Goal: Answer question/provide support: Share knowledge or assist other users

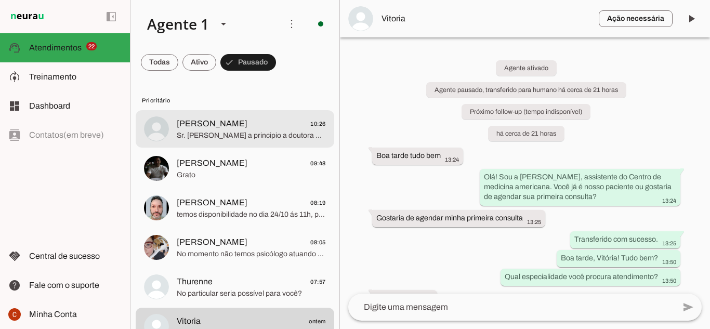
click at [215, 147] on md-item "[PERSON_NAME] 10:26 Sr. [PERSON_NAME] a principio a doutora está atendendo apen…" at bounding box center [235, 128] width 199 height 37
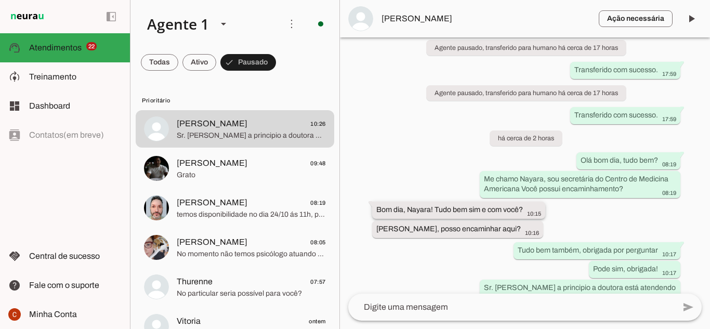
scroll to position [149, 0]
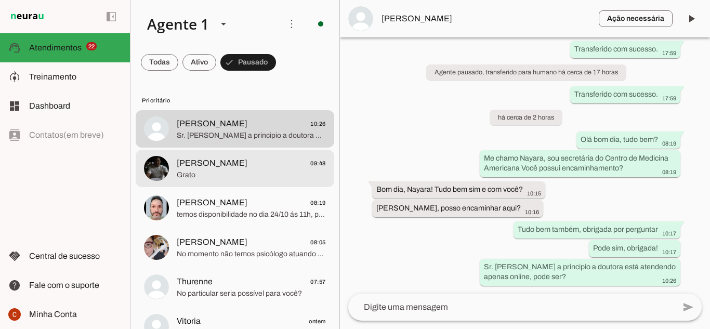
click at [203, 183] on md-item "[PERSON_NAME] 09:48 Grato" at bounding box center [235, 168] width 199 height 37
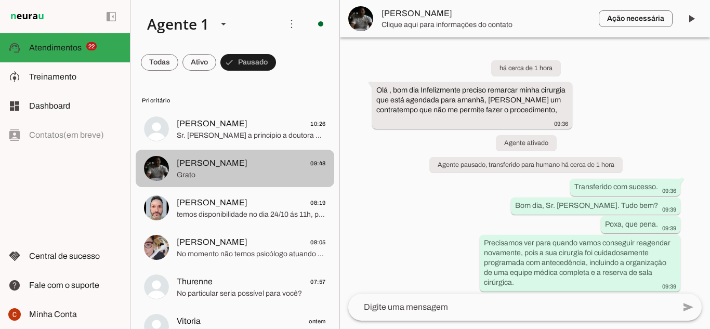
scroll to position [88, 0]
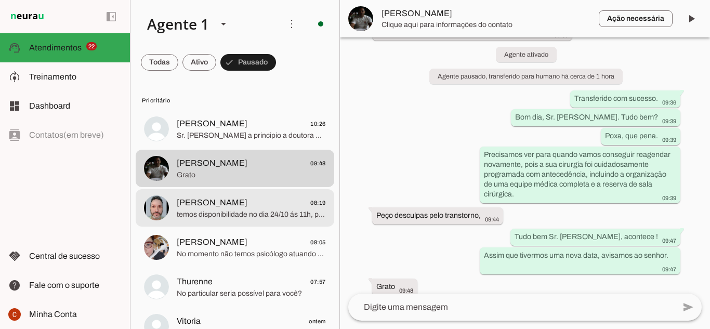
click at [213, 213] on span "temos disponibilidade no dia 24/10 ás 11h, pode ser?" at bounding box center [251, 215] width 149 height 10
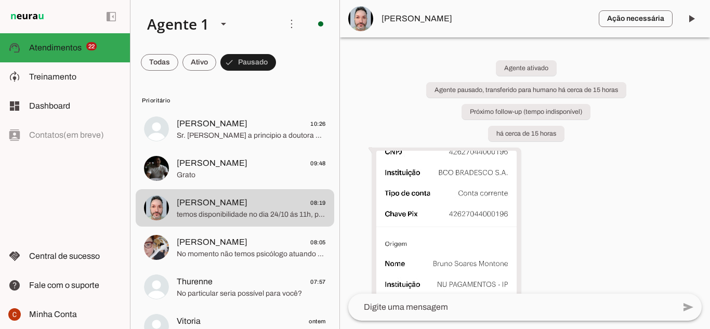
click at [365, 126] on div "Agente ativado Agente pausado, transferido para humano há cerca de 15 horas Pró…" at bounding box center [525, 165] width 370 height 256
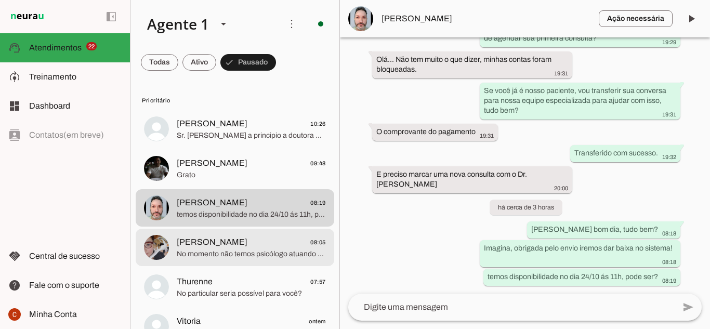
click at [232, 239] on span "[PERSON_NAME] 08:05" at bounding box center [251, 242] width 149 height 13
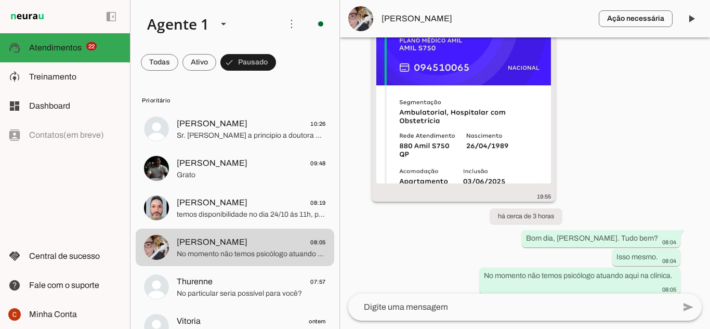
scroll to position [362, 0]
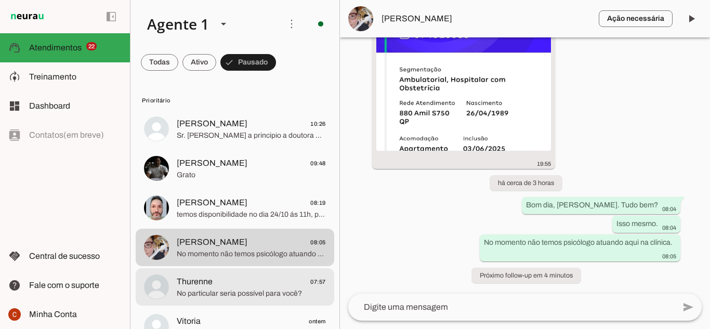
click at [242, 277] on span "Thurenne 07:57" at bounding box center [251, 282] width 149 height 13
